Goal: Communication & Community: Share content

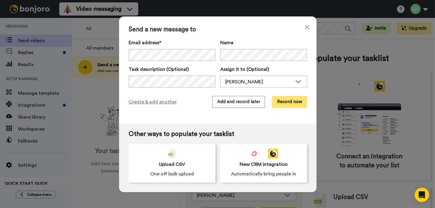
click at [281, 103] on button "Record now" at bounding box center [289, 102] width 35 height 12
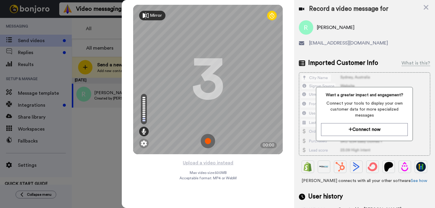
click at [207, 141] on img at bounding box center [208, 141] width 14 height 14
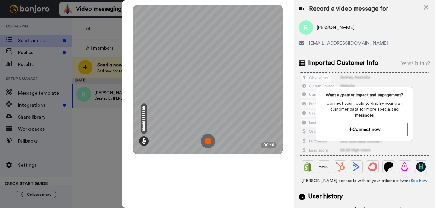
click at [207, 137] on img at bounding box center [208, 141] width 14 height 14
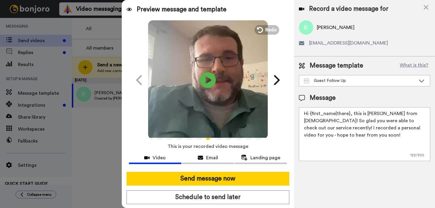
click at [209, 76] on icon at bounding box center [208, 80] width 16 height 16
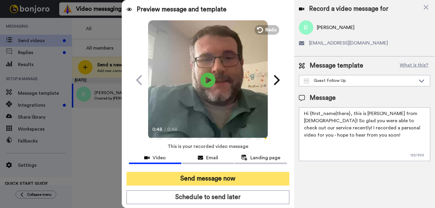
click at [218, 180] on button "Send message now" at bounding box center [208, 179] width 163 height 14
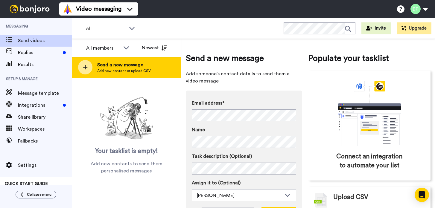
click at [130, 65] on span "Send a new message" at bounding box center [124, 64] width 54 height 7
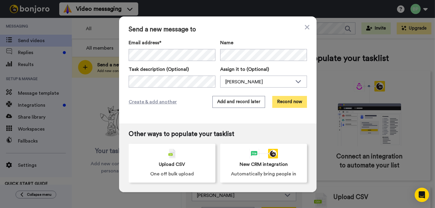
click at [288, 104] on button "Record now" at bounding box center [289, 102] width 35 height 12
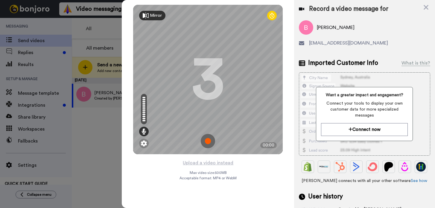
click at [208, 145] on img at bounding box center [208, 141] width 14 height 14
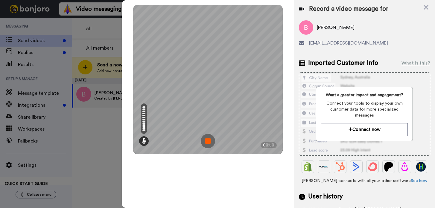
click at [207, 139] on img at bounding box center [208, 141] width 14 height 14
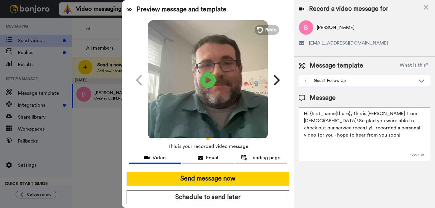
click at [206, 77] on icon "Play/Pause" at bounding box center [208, 80] width 16 height 28
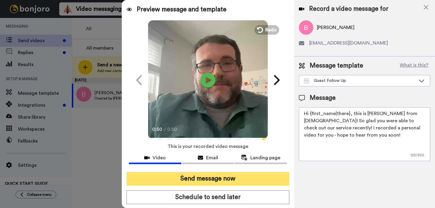
click at [216, 177] on button "Send message now" at bounding box center [208, 179] width 163 height 14
